Goal: Task Accomplishment & Management: Use online tool/utility

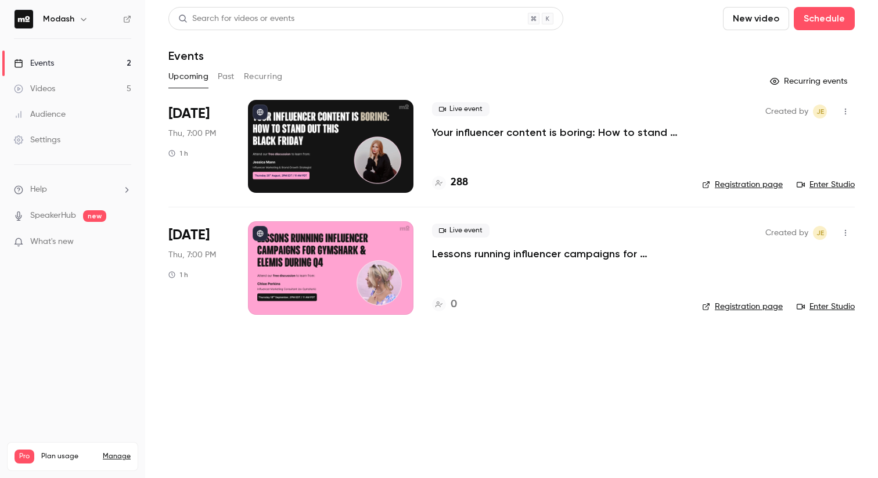
click at [742, 197] on li "Aug 28 Thu, 7:00 PM 1 h Live event Your influencer content is boring: How to st…" at bounding box center [511, 153] width 686 height 107
click at [622, 124] on div "Live event Your influencer content is boring: How to stand out this Black Friday" at bounding box center [557, 120] width 251 height 37
click at [615, 129] on p "Your influencer content is boring: How to stand out this [DATE][DATE]" at bounding box center [557, 132] width 251 height 14
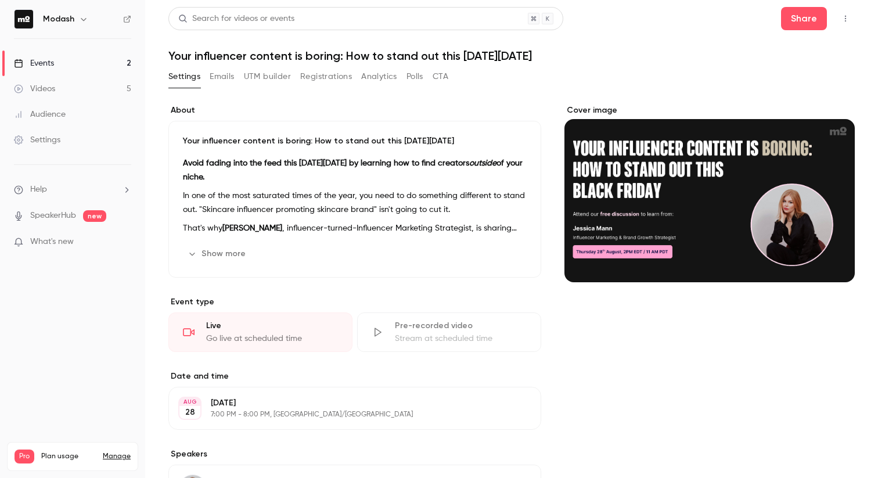
click at [281, 77] on button "UTM builder" at bounding box center [267, 76] width 47 height 19
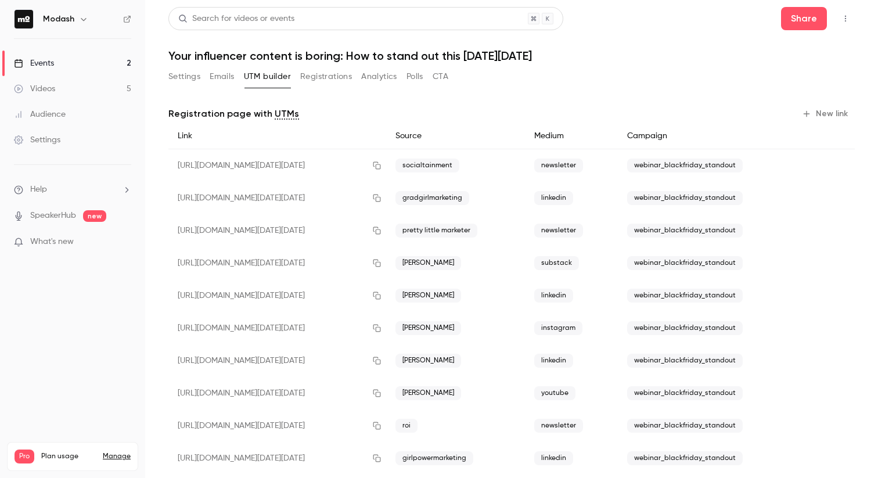
click at [821, 114] on button "New link" at bounding box center [825, 113] width 57 height 19
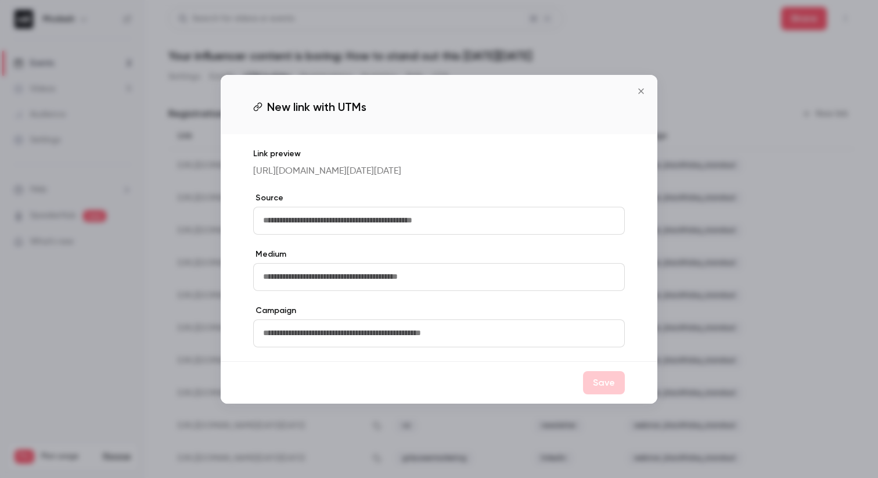
click at [456, 225] on input "text" at bounding box center [439, 221] width 372 height 28
type input "******"
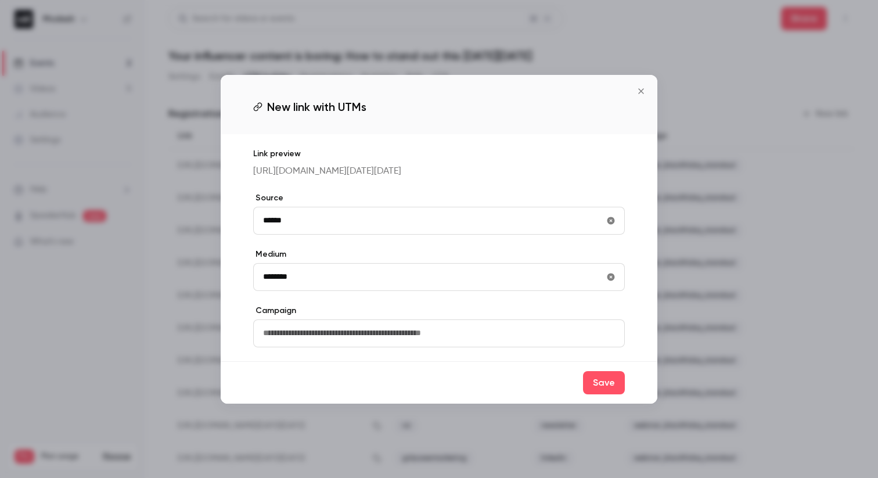
type input "********"
click at [359, 335] on input "text" at bounding box center [439, 333] width 372 height 28
click at [637, 86] on icon "Close" at bounding box center [641, 90] width 14 height 9
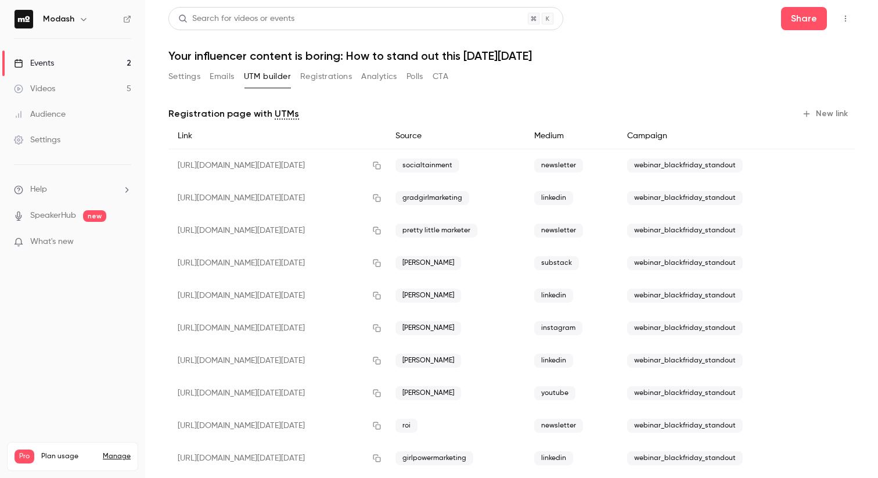
click at [679, 225] on span "webinar_blackfriday_standout" at bounding box center [685, 230] width 116 height 14
click at [677, 231] on span "webinar_blackfriday_standout" at bounding box center [685, 230] width 116 height 14
copy div "webinar_blackfriday_standout"
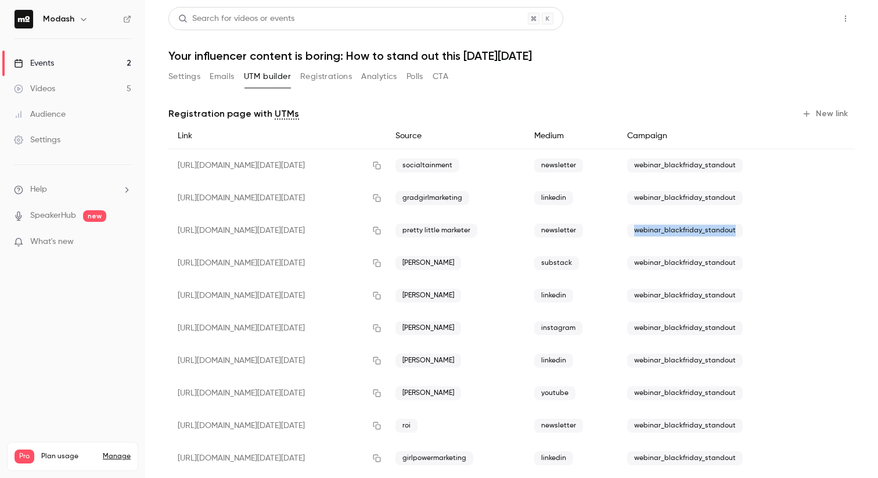
click at [808, 24] on button "Share" at bounding box center [804, 18] width 46 height 23
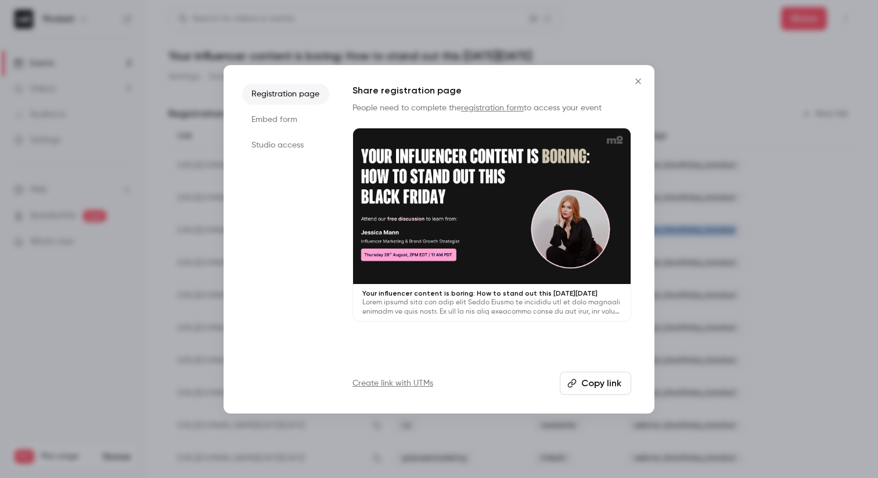
click at [641, 83] on icon "Close" at bounding box center [638, 81] width 14 height 9
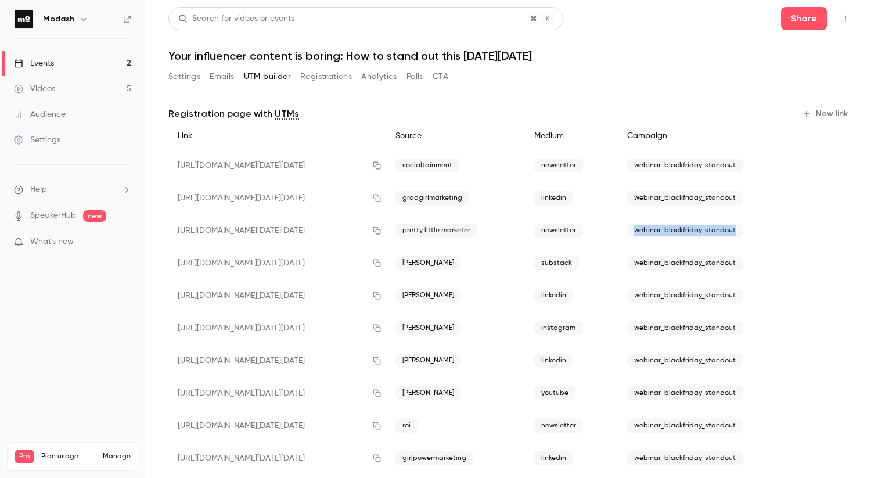
click at [324, 78] on button "Registrations" at bounding box center [326, 76] width 52 height 19
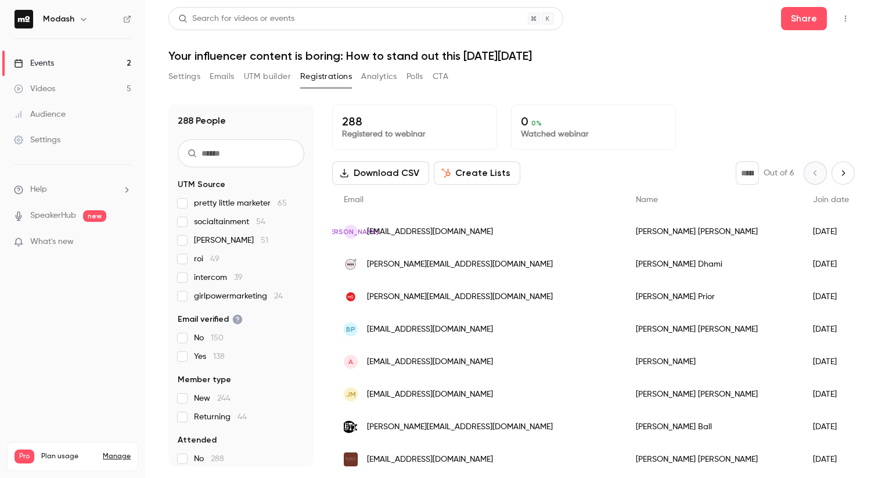
click at [266, 78] on button "UTM builder" at bounding box center [267, 76] width 47 height 19
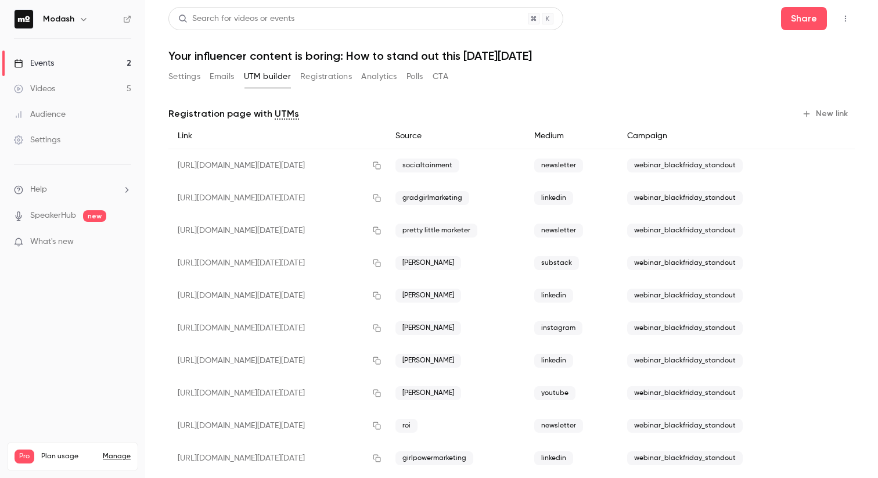
click at [821, 111] on button "New link" at bounding box center [825, 113] width 57 height 19
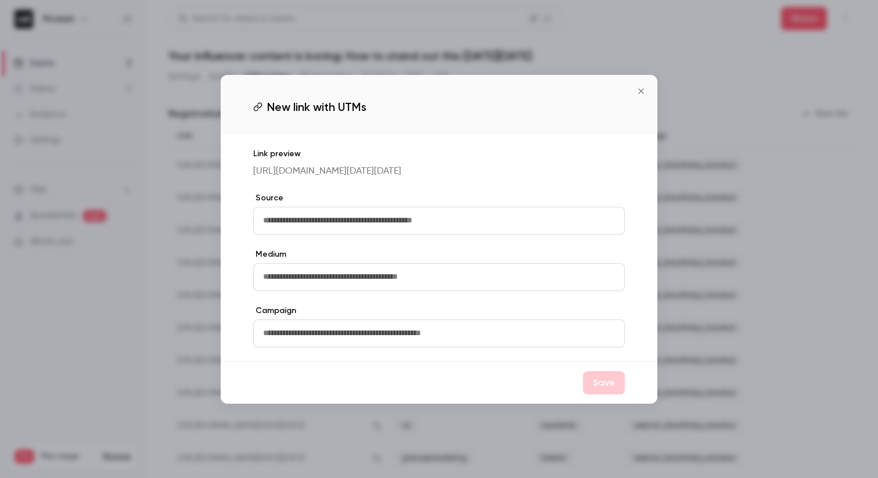
click at [418, 217] on input "text" at bounding box center [439, 221] width 372 height 28
type input "******"
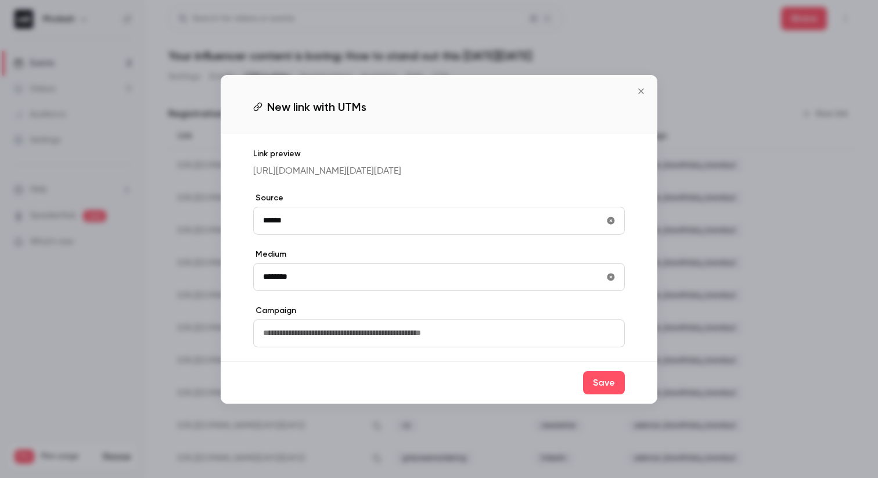
type input "********"
click at [313, 333] on input "text" at bounding box center [439, 333] width 372 height 28
paste input "**********"
type input "**********"
click at [614, 394] on button "Save" at bounding box center [604, 382] width 42 height 23
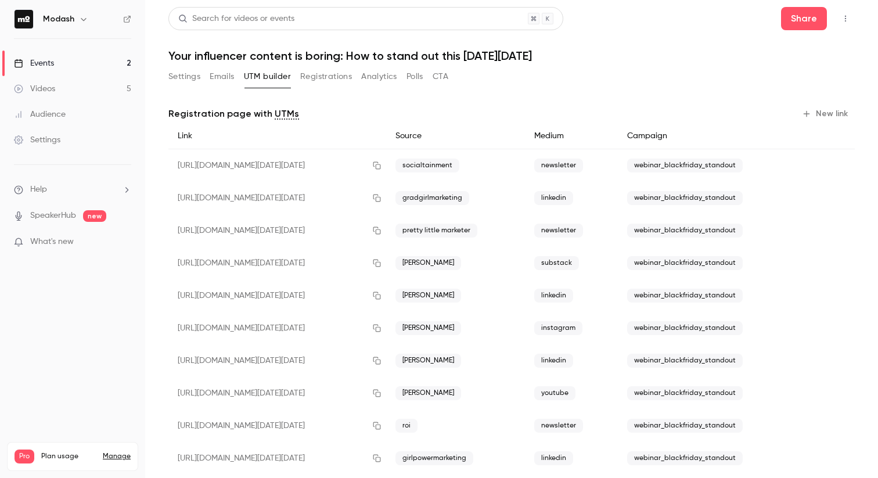
scroll to position [152, 0]
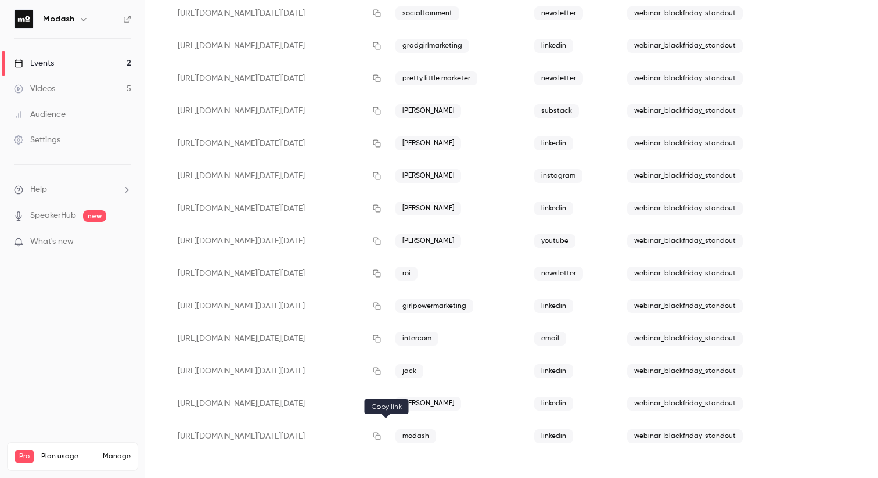
click at [378, 437] on button "button" at bounding box center [376, 436] width 19 height 19
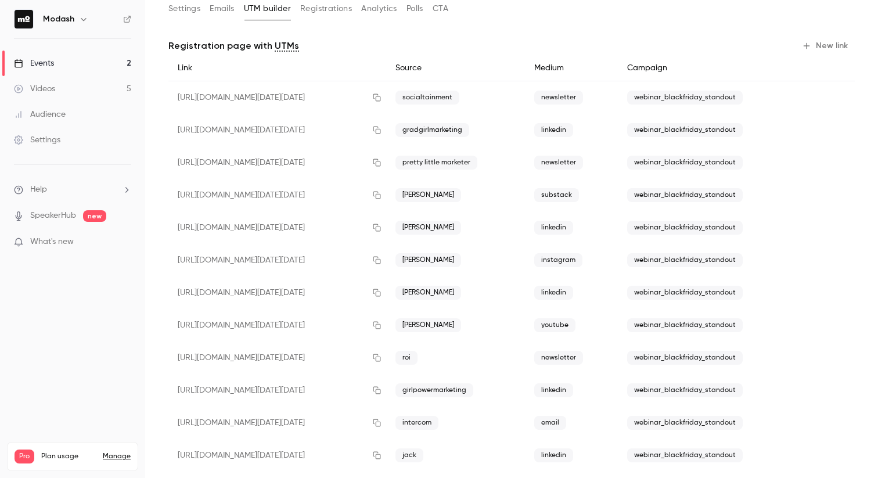
scroll to position [0, 0]
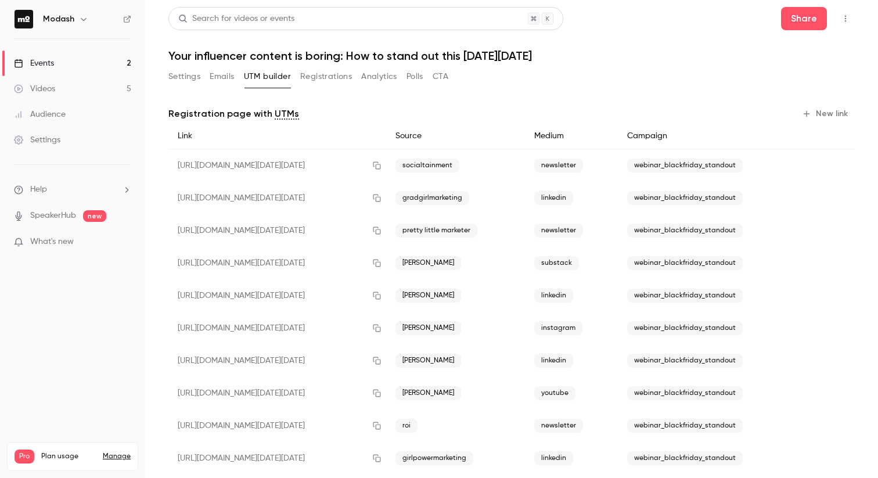
click at [87, 62] on link "Events 2" at bounding box center [72, 64] width 145 height 26
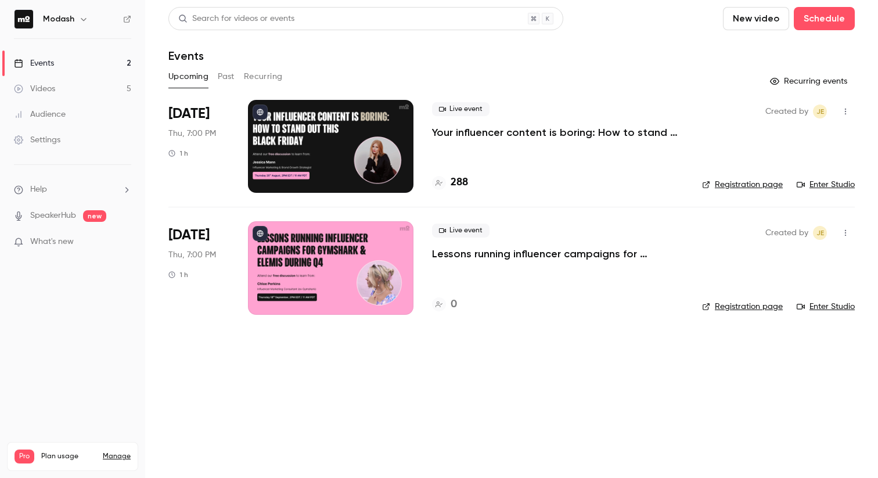
click at [104, 67] on link "Events 2" at bounding box center [72, 64] width 145 height 26
click at [477, 301] on div "0" at bounding box center [557, 305] width 251 height 16
click at [65, 69] on link "Events 2" at bounding box center [72, 64] width 145 height 26
click at [501, 136] on p "Your influencer content is boring: How to stand out this [DATE][DATE]" at bounding box center [557, 132] width 251 height 14
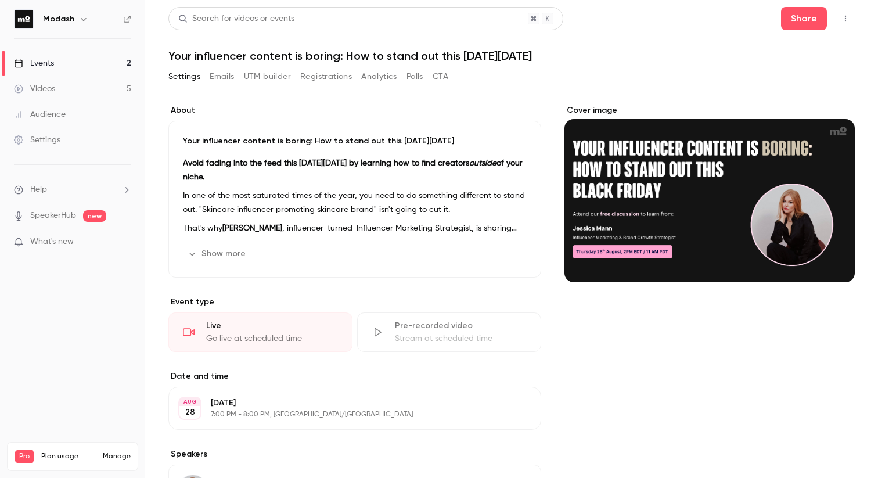
click at [318, 81] on button "Registrations" at bounding box center [326, 76] width 52 height 19
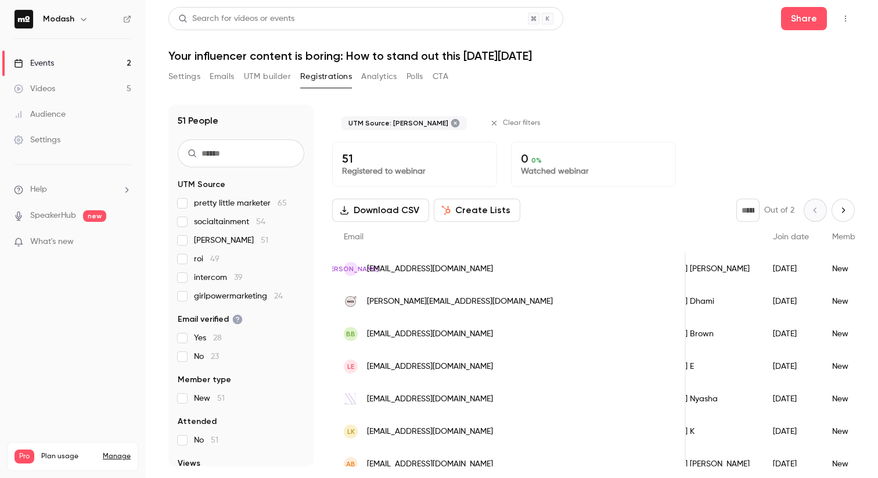
click at [61, 58] on link "Events 2" at bounding box center [72, 64] width 145 height 26
